Goal: Task Accomplishment & Management: Use online tool/utility

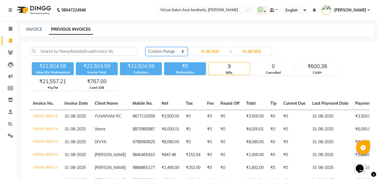
click at [155, 49] on select "Today Yesterday Custom Range" at bounding box center [167, 51] width 42 height 9
select select "today"
click at [146, 47] on select "Today Yesterday Custom Range" at bounding box center [167, 51] width 42 height 9
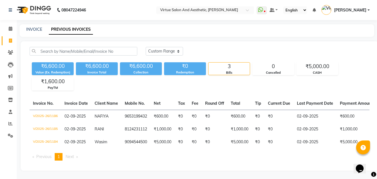
click at [211, 15] on nav "08047224946 Select Location × Virtue Salon And Aesthetic, Kolathur WhatsApp Sta…" at bounding box center [188, 10] width 377 height 20
click at [212, 11] on input "text" at bounding box center [199, 11] width 81 height 6
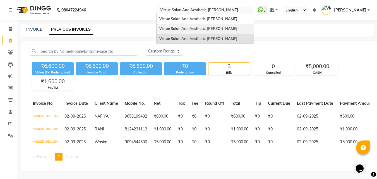
click at [213, 29] on span "Virtue Salon And Aesthetic, Avadi" at bounding box center [198, 28] width 78 height 4
click at [213, 29] on div "INVOICE PREVIOUS INVOICES" at bounding box center [194, 30] width 348 height 6
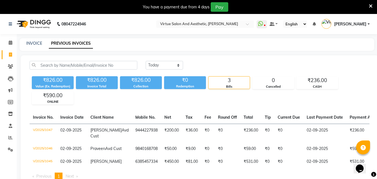
click at [223, 20] on nav "08047224946 Select Location × Virtue Salon And Aesthetic, Avadi WhatsApp Status…" at bounding box center [188, 24] width 377 height 20
click at [226, 25] on input "text" at bounding box center [199, 25] width 81 height 6
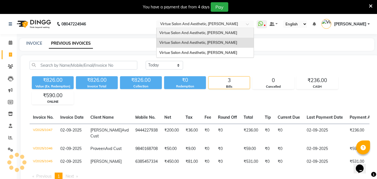
click at [227, 32] on span "Virtue Salon And Aesthetic, Anna Nagar" at bounding box center [198, 32] width 78 height 4
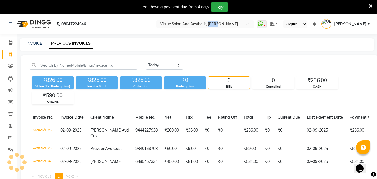
click at [227, 32] on nav "08047224946 Select Location × Virtue Salon And Aesthetic, Anna Nagar WhatsApp S…" at bounding box center [188, 24] width 377 height 20
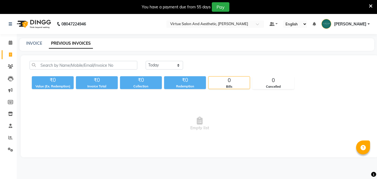
select select "en"
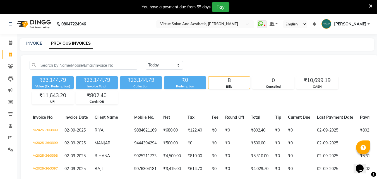
click at [371, 6] on icon at bounding box center [371, 6] width 4 height 5
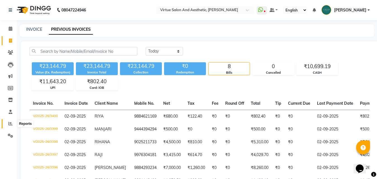
click at [8, 123] on span at bounding box center [11, 124] width 10 height 6
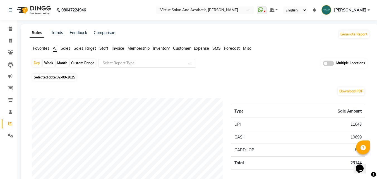
click at [66, 48] on span "Sales" at bounding box center [66, 48] width 10 height 5
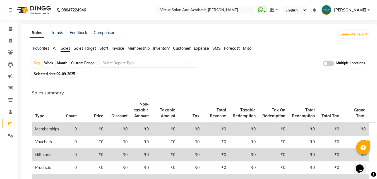
click at [83, 61] on div "Custom Range" at bounding box center [83, 63] width 26 height 8
select select "9"
select select "2025"
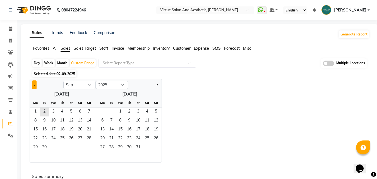
click at [32, 86] on button "Previous month" at bounding box center [34, 84] width 4 height 9
select select "8"
click at [73, 112] on span "1" at bounding box center [71, 111] width 9 height 9
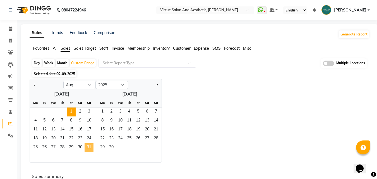
click at [89, 147] on span "31" at bounding box center [89, 147] width 9 height 9
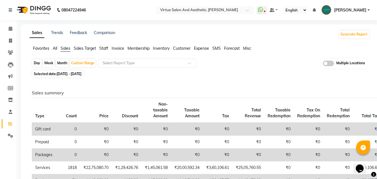
click at [104, 45] on li "Staff" at bounding box center [103, 48] width 9 height 6
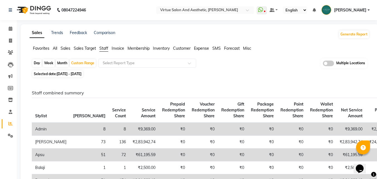
click at [118, 47] on span "Invoice" at bounding box center [118, 48] width 13 height 5
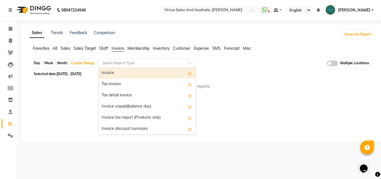
click at [121, 62] on input "text" at bounding box center [142, 63] width 80 height 6
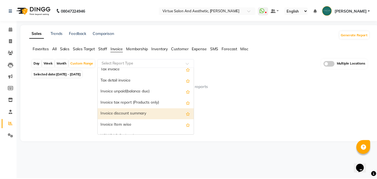
scroll to position [28, 0]
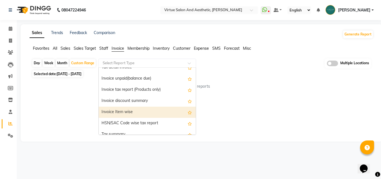
click at [123, 111] on div "Invoice Item wise" at bounding box center [147, 112] width 97 height 11
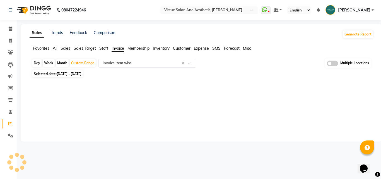
click at [123, 111] on div "Sales Trends Feedback Comparison Generate Report Favorites All Sales Sales Targ…" at bounding box center [202, 82] width 362 height 117
select select "full_report"
select select "csv"
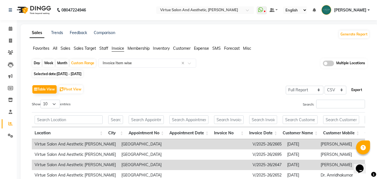
click at [360, 91] on button "Export" at bounding box center [356, 89] width 15 height 9
click at [74, 64] on div "Custom Range" at bounding box center [83, 63] width 26 height 8
select select "8"
select select "2025"
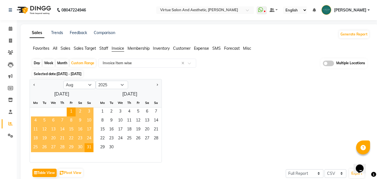
click at [37, 147] on span "25" at bounding box center [35, 147] width 9 height 9
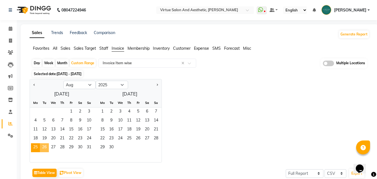
click at [43, 147] on span "26" at bounding box center [44, 147] width 9 height 9
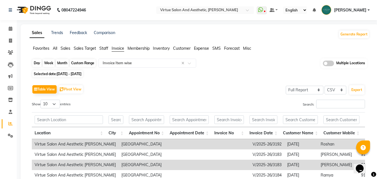
click at [89, 61] on div "Custom Range" at bounding box center [83, 63] width 26 height 8
select select "8"
select select "2025"
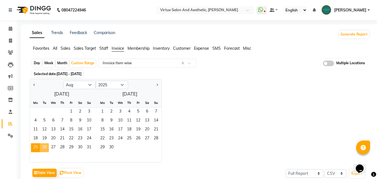
click at [45, 151] on span "26" at bounding box center [44, 147] width 9 height 9
click at [39, 146] on span "25" at bounding box center [35, 147] width 9 height 9
click at [102, 111] on span "1" at bounding box center [102, 111] width 9 height 9
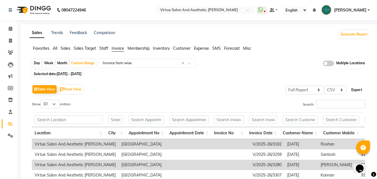
click at [359, 90] on button "Export" at bounding box center [356, 89] width 15 height 9
